Goal: Task Accomplishment & Management: Manage account settings

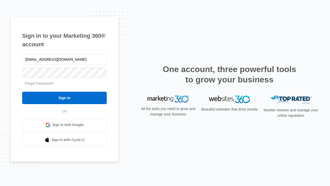
type input "[EMAIL_ADDRESS][DOMAIN_NAME]"
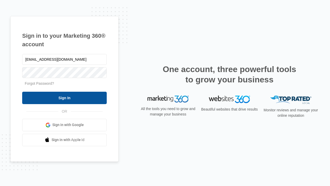
click at [64, 98] on input "Sign In" at bounding box center [64, 98] width 85 height 12
